Goal: Task Accomplishment & Management: Use online tool/utility

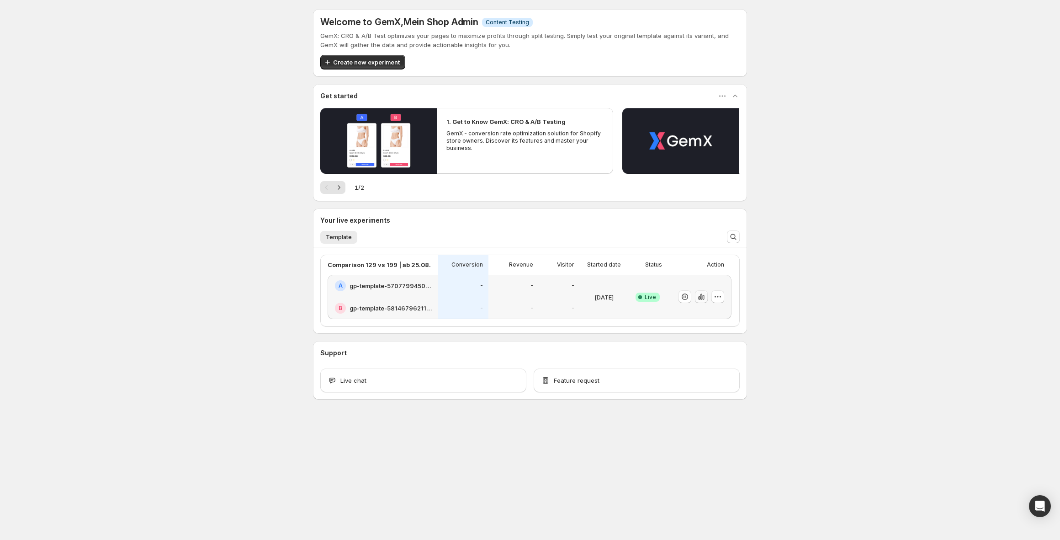
click at [704, 301] on icon "button" at bounding box center [701, 296] width 9 height 9
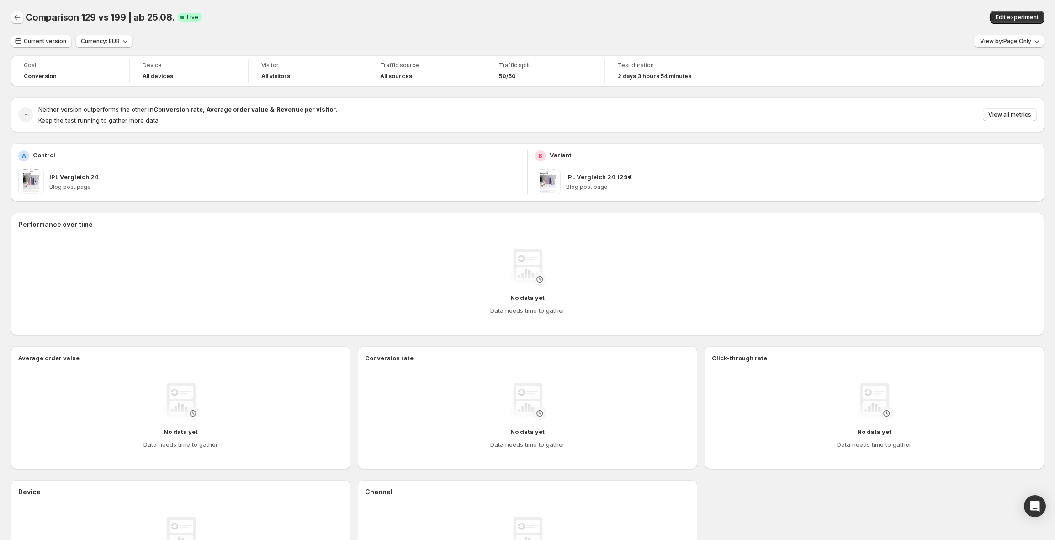
click at [21, 20] on icon "Back" at bounding box center [17, 17] width 9 height 9
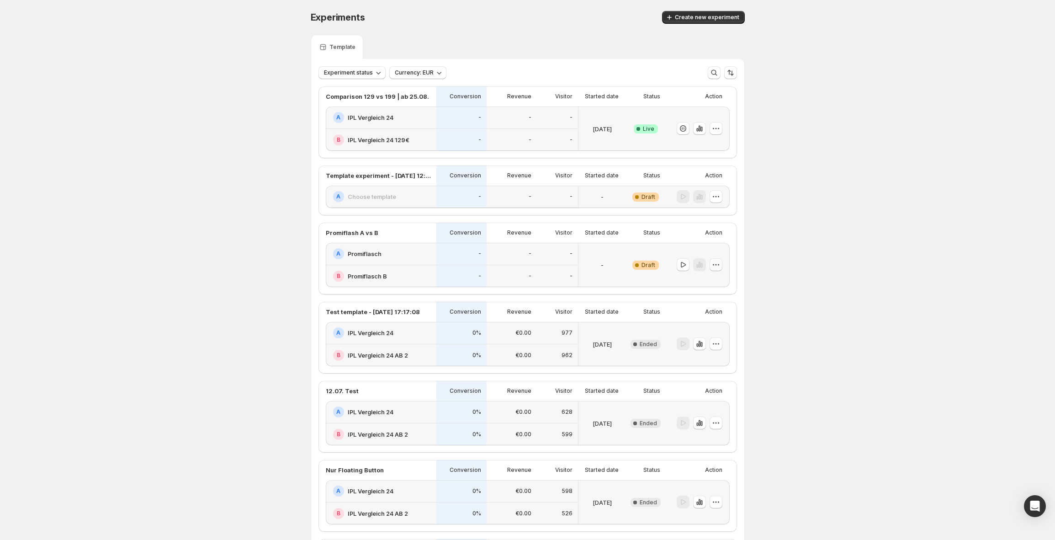
click at [720, 266] on icon "button" at bounding box center [715, 264] width 9 height 9
click at [717, 279] on span "Edit" at bounding box center [724, 283] width 44 height 9
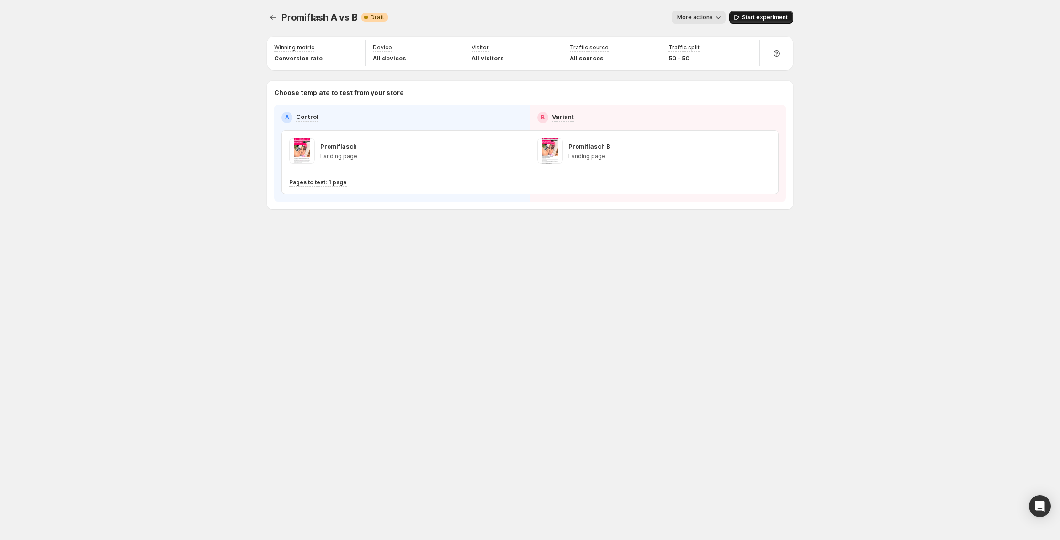
click at [760, 19] on span "Start experiment" at bounding box center [765, 17] width 46 height 7
click at [273, 17] on icon "Experiments" at bounding box center [273, 17] width 9 height 9
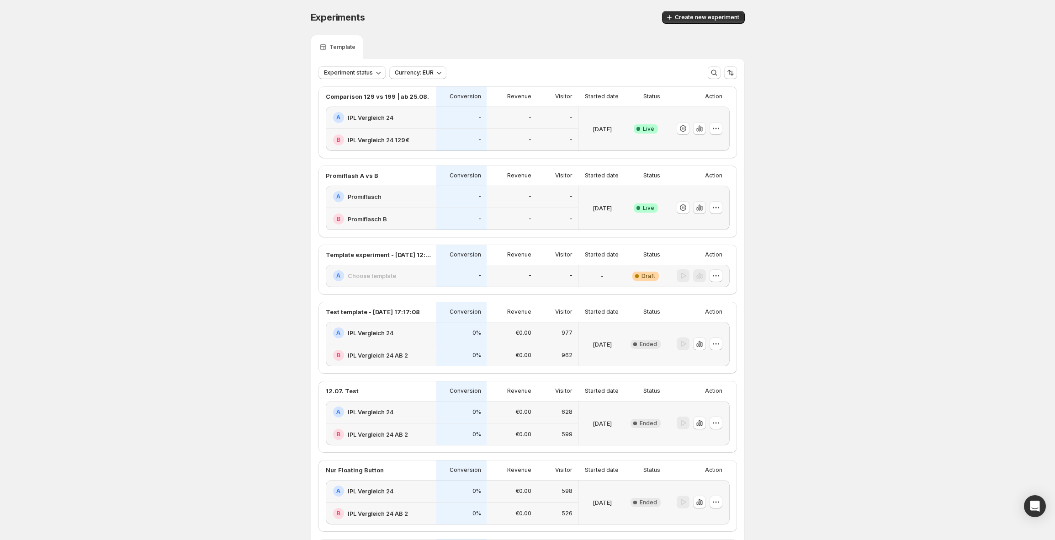
click at [696, 206] on button "button" at bounding box center [699, 207] width 13 height 13
